Goal: Transaction & Acquisition: Purchase product/service

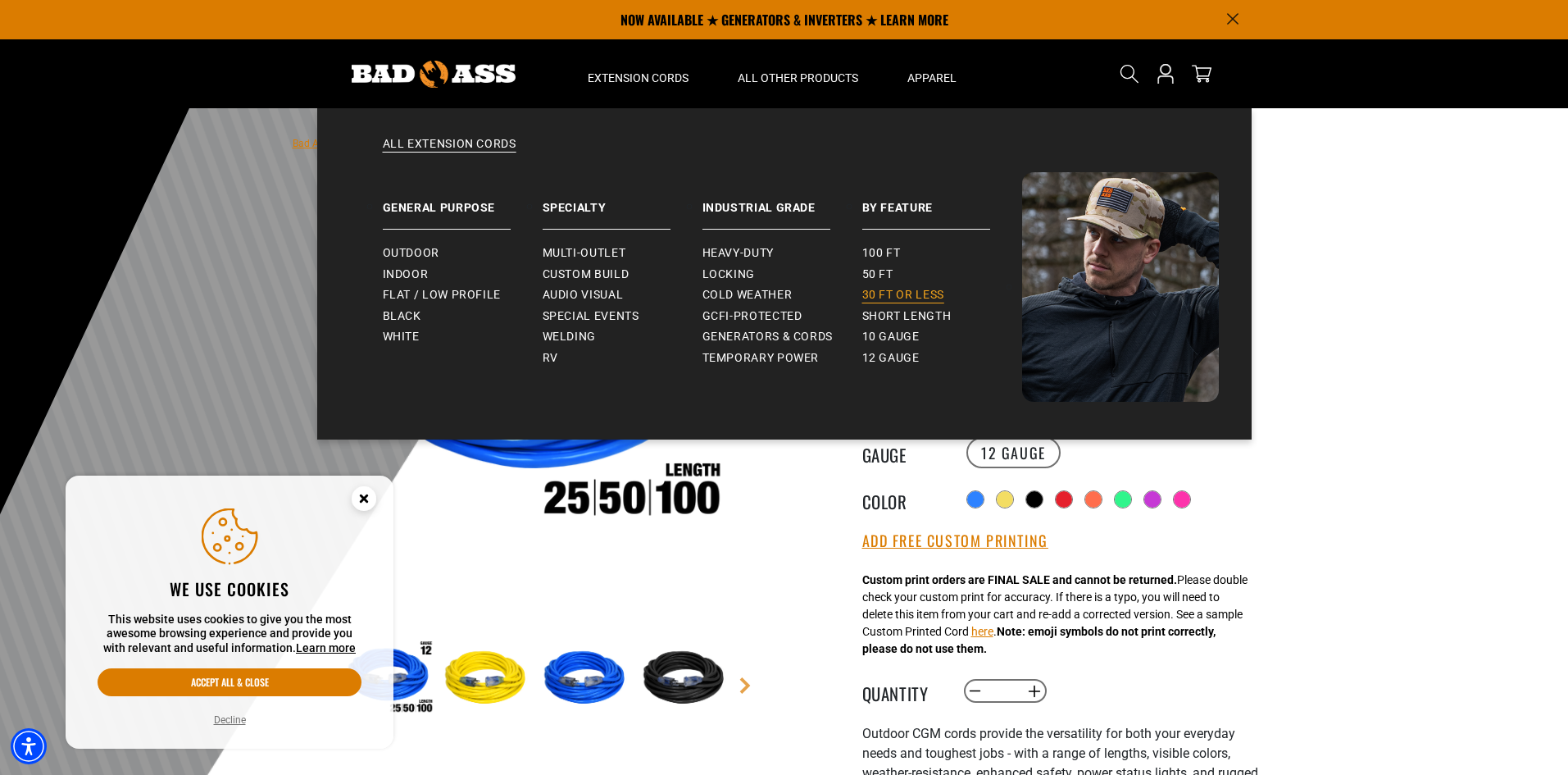
click at [882, 290] on span "30 ft or less" at bounding box center [903, 295] width 82 height 15
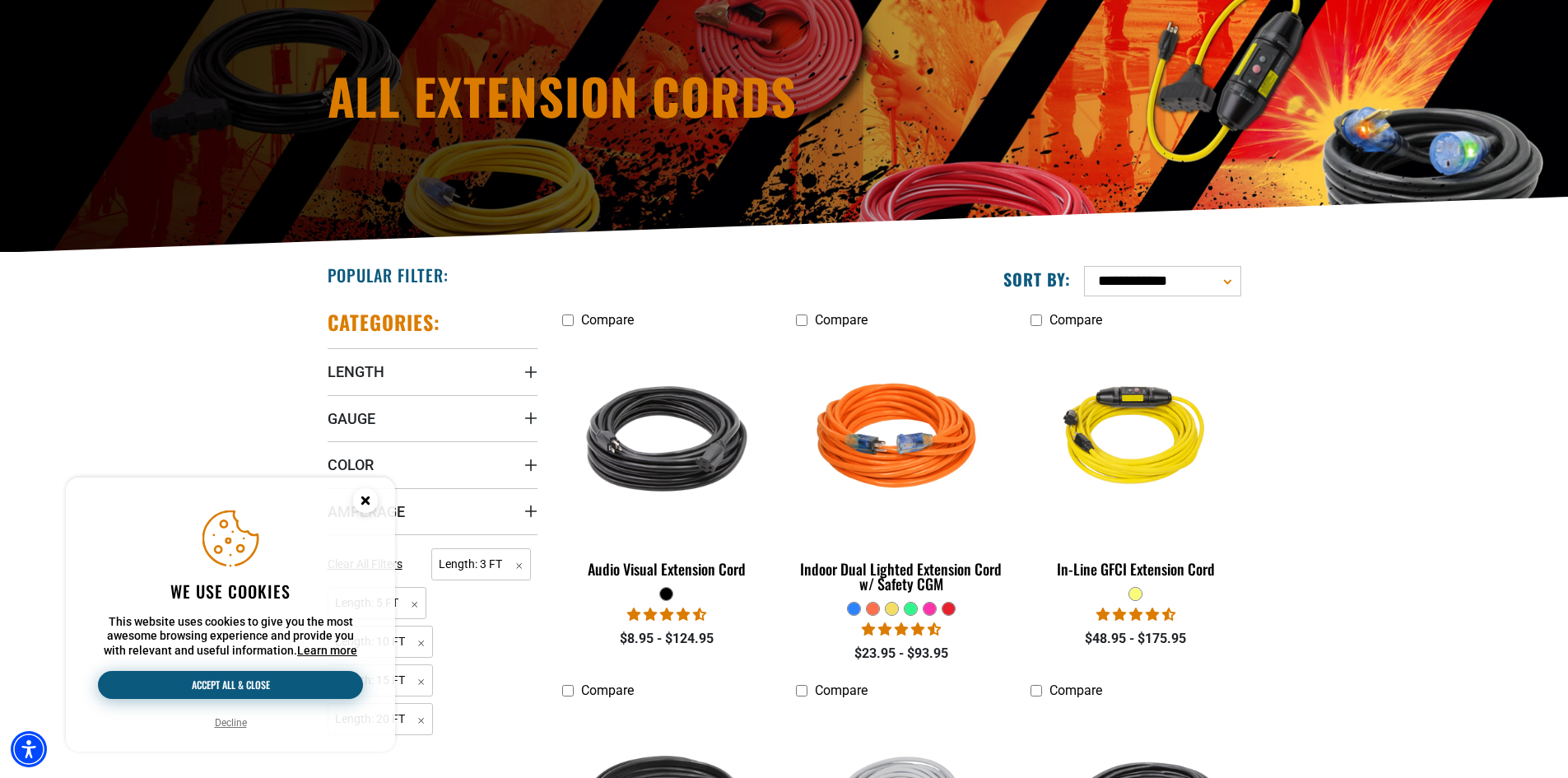
click at [270, 682] on button "Accept all & close" at bounding box center [230, 684] width 265 height 28
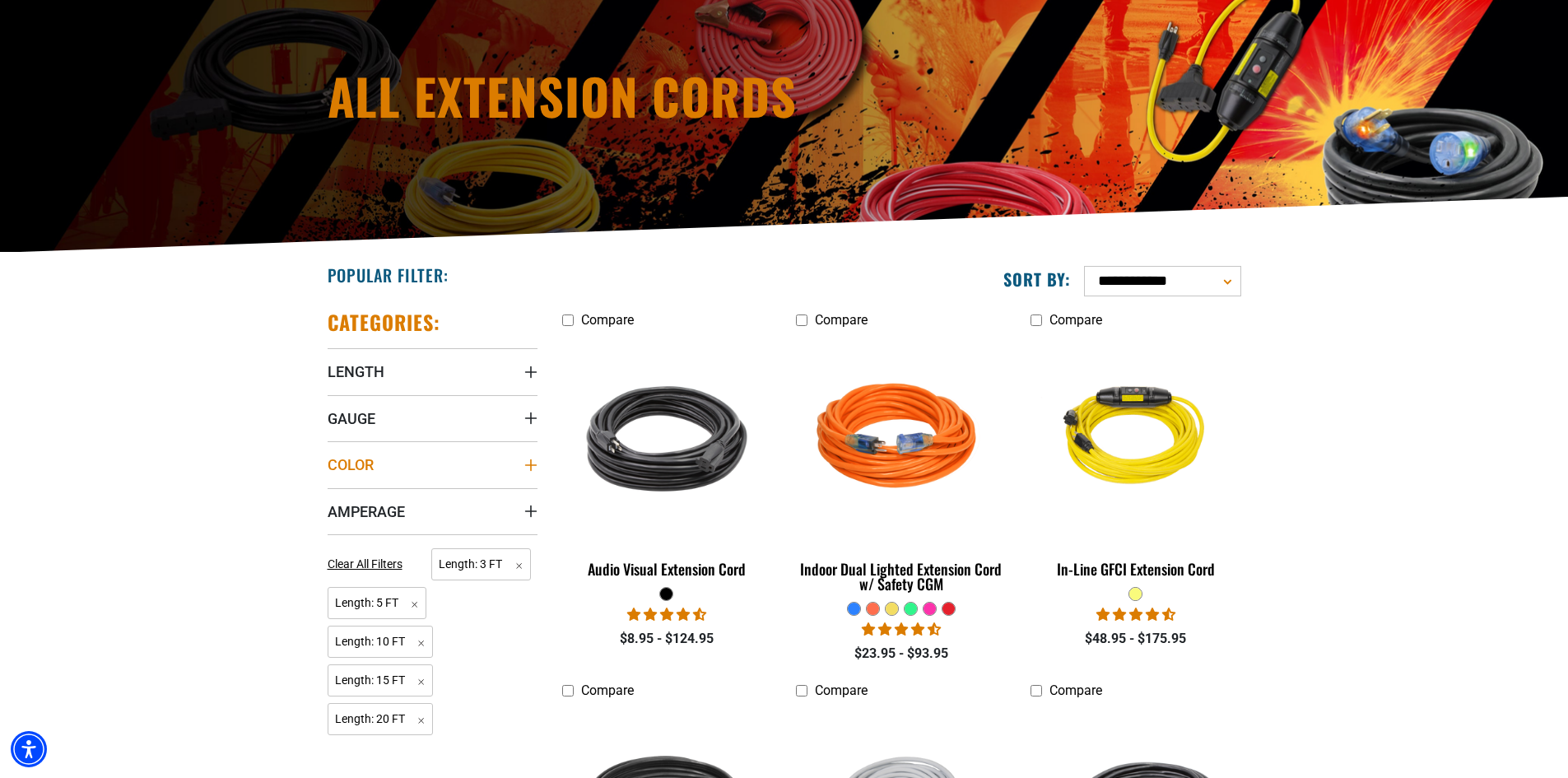
click at [442, 472] on summary "Color" at bounding box center [433, 464] width 210 height 46
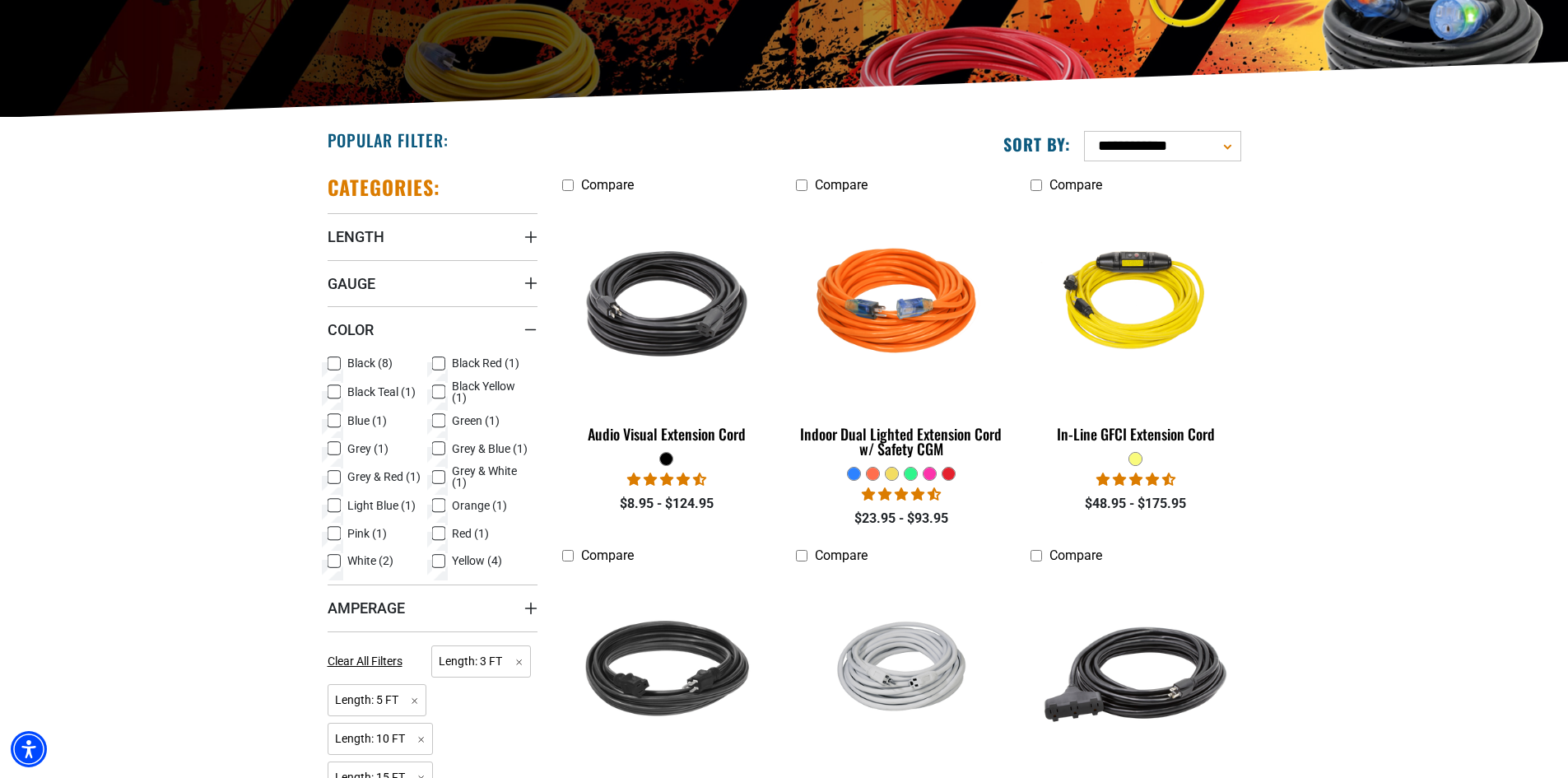
scroll to position [330, 0]
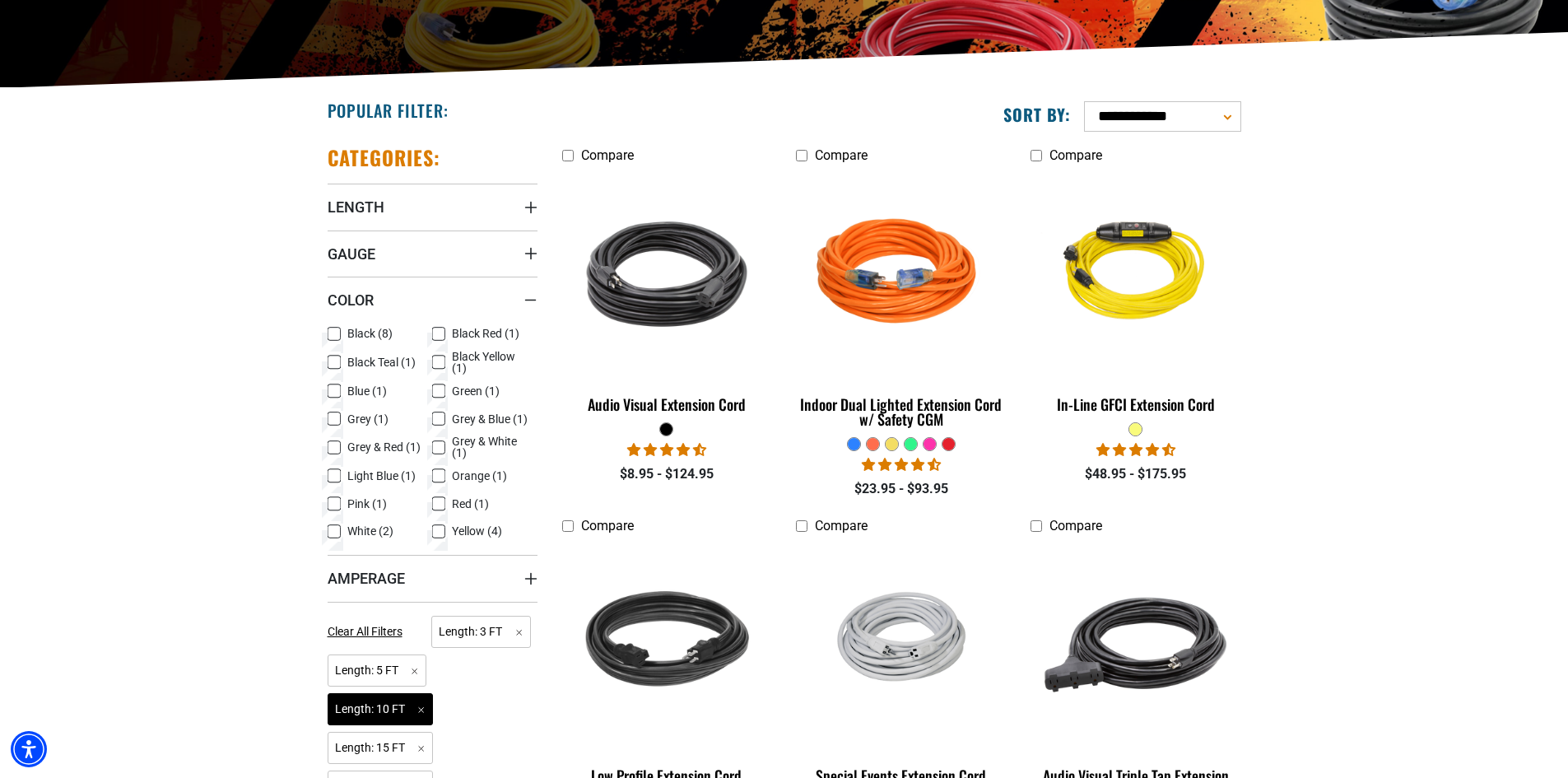
click at [385, 709] on span "Length: 10 FT Remove filter" at bounding box center [380, 709] width 106 height 32
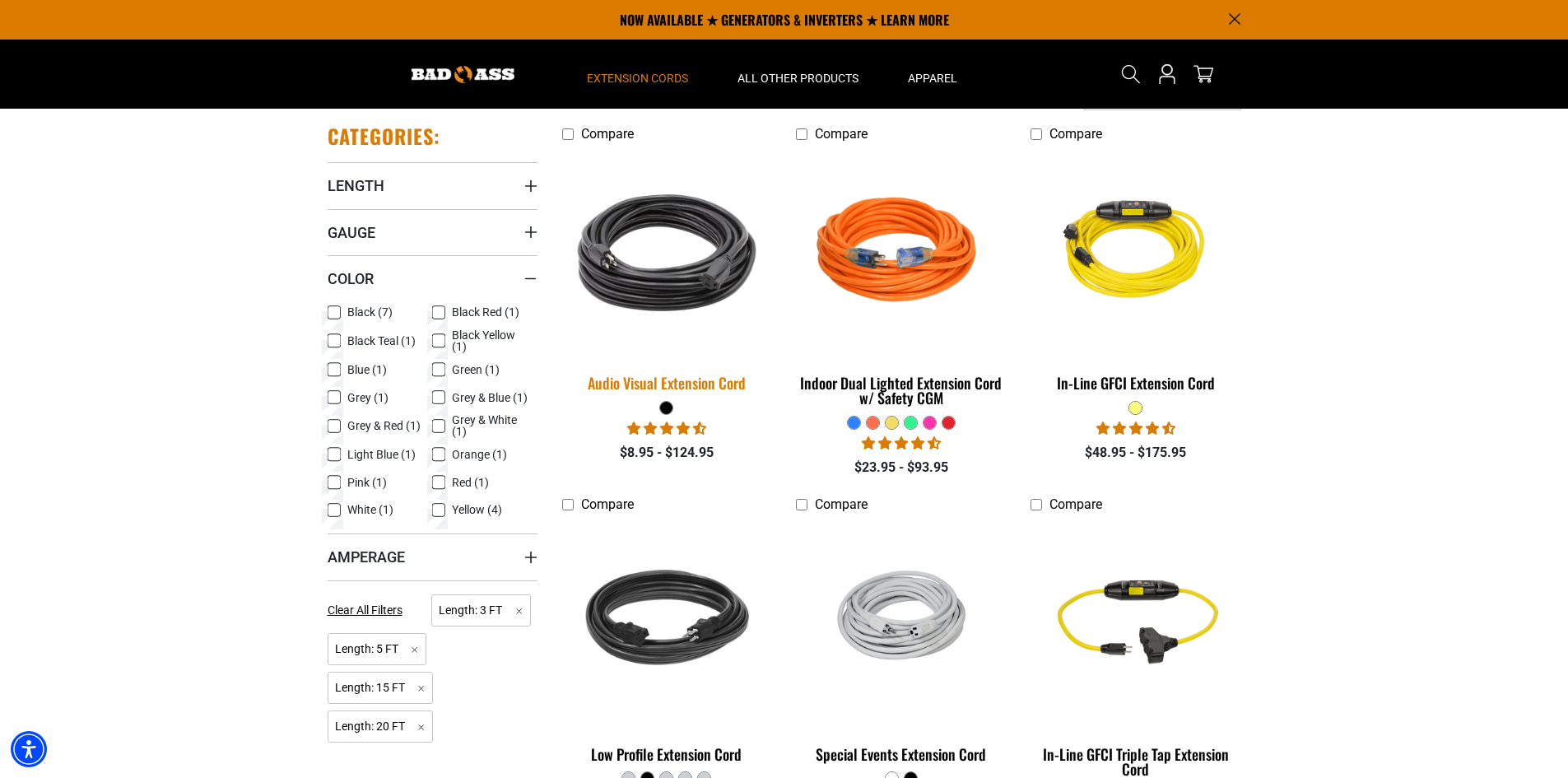
scroll to position [330, 0]
